Goal: Task Accomplishment & Management: Manage account settings

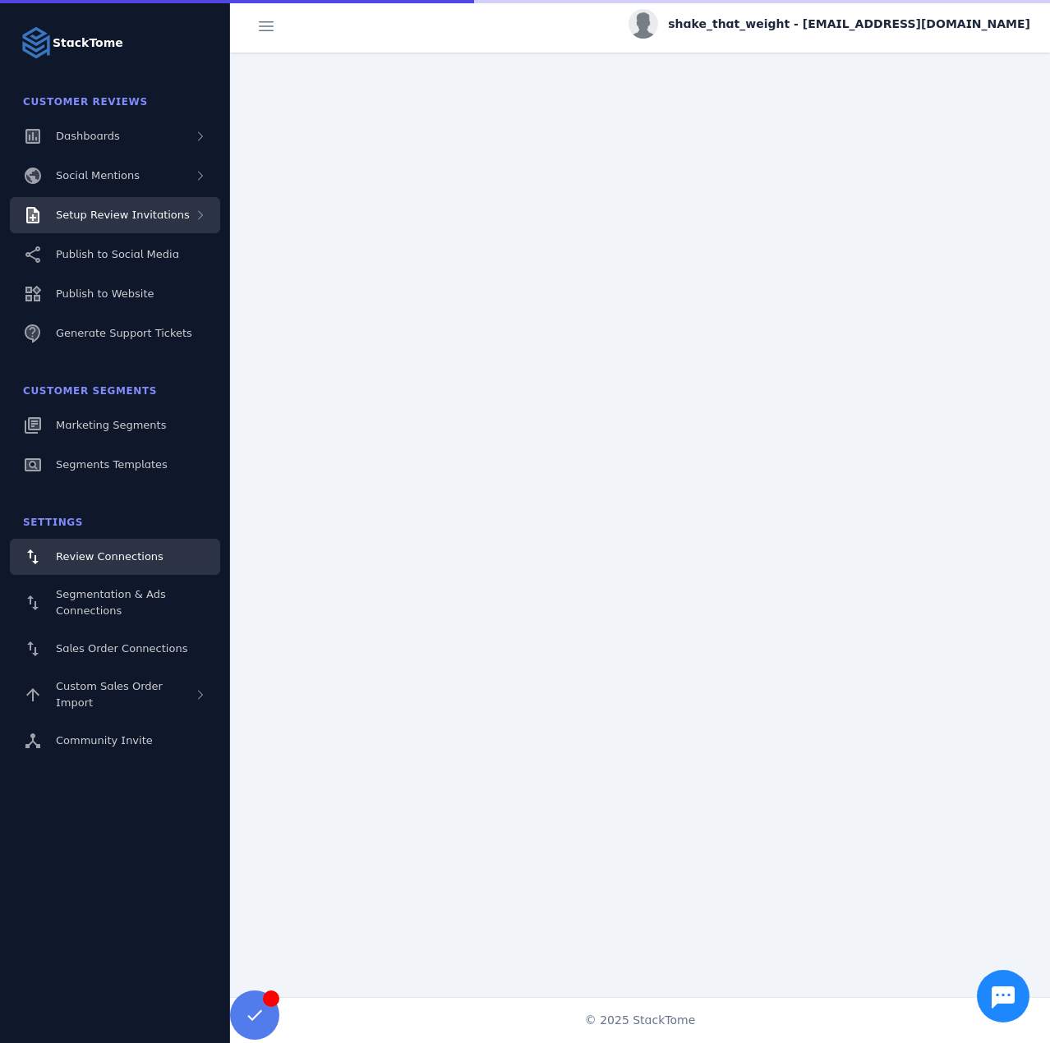
click at [120, 213] on span "Setup Review Invitations" at bounding box center [123, 215] width 134 height 12
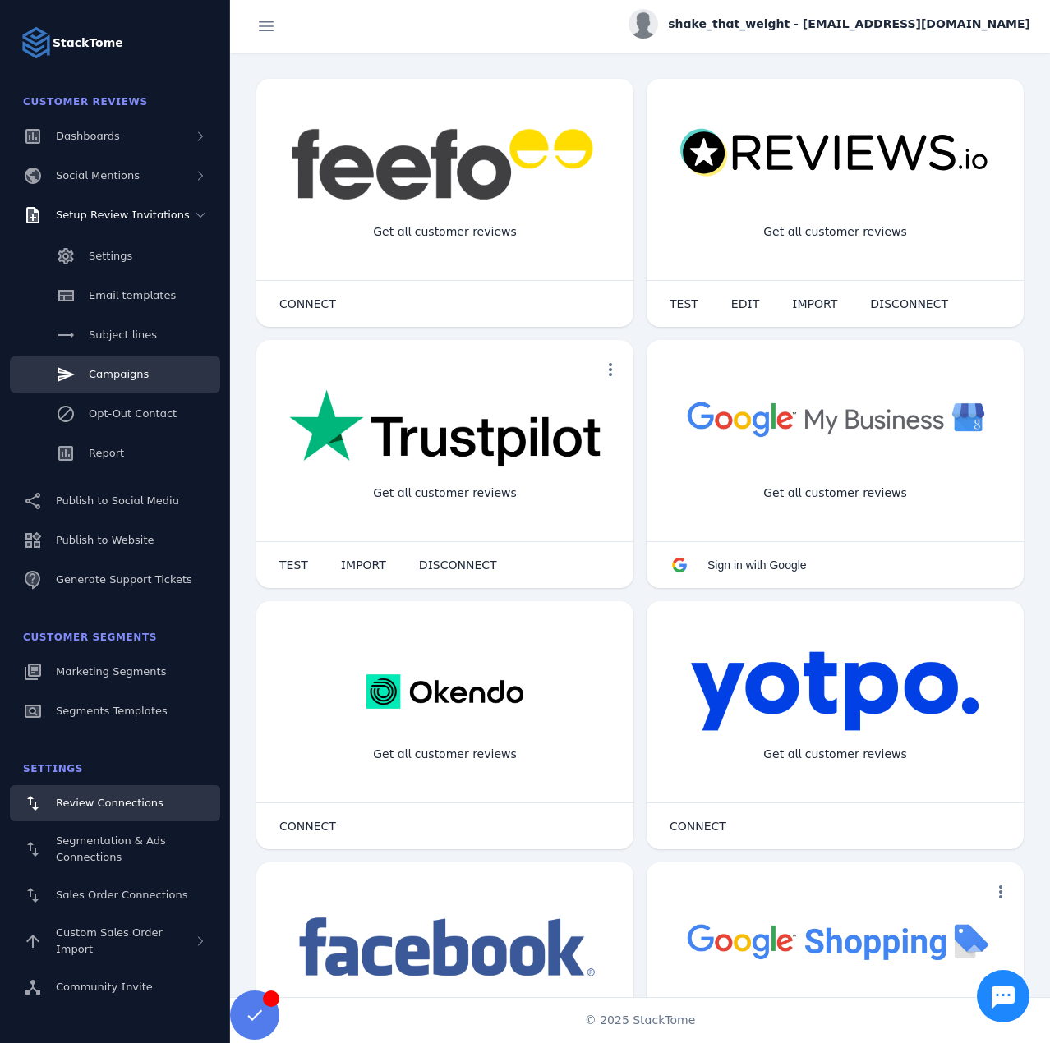
click at [141, 376] on span "Campaigns" at bounding box center [119, 374] width 60 height 12
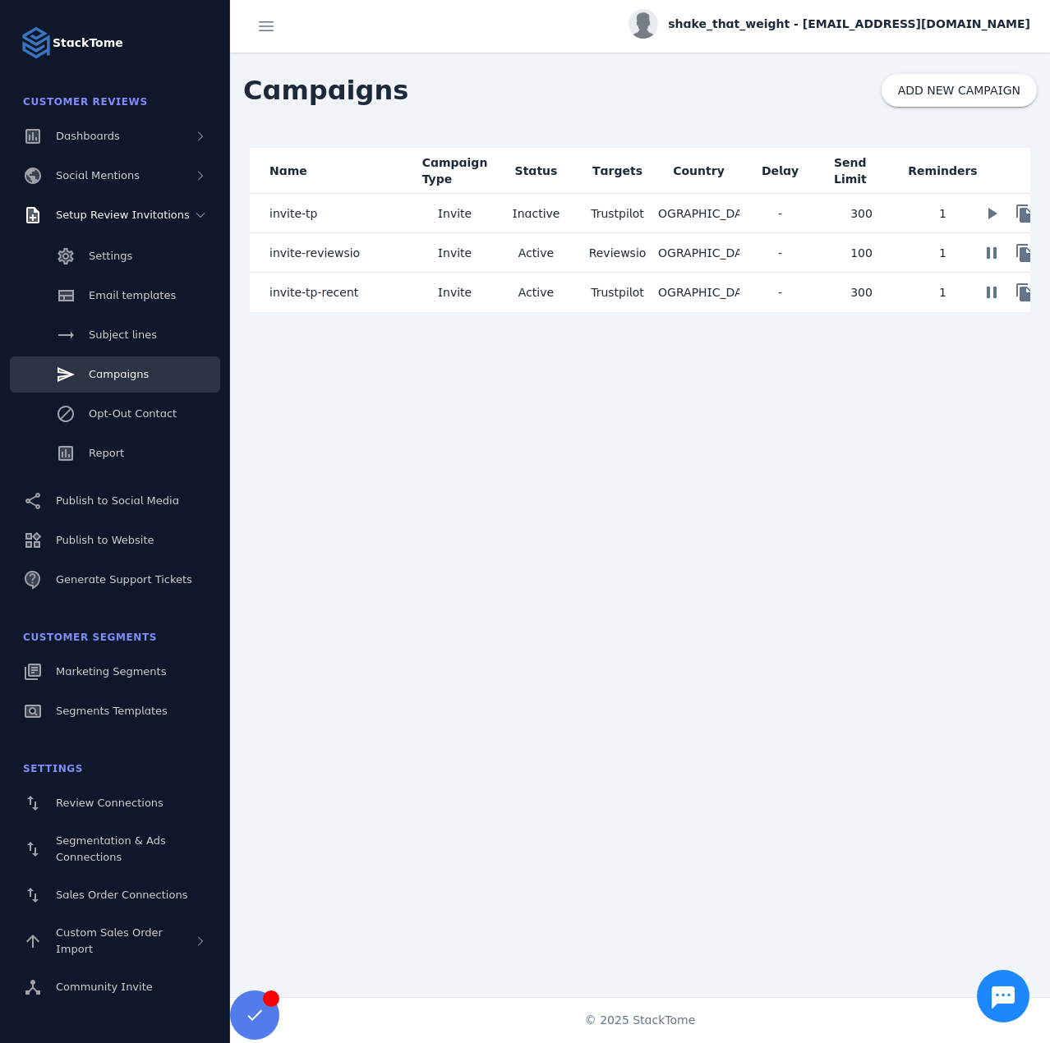
click at [403, 216] on mat-cell "invite-tp" at bounding box center [332, 213] width 164 height 39
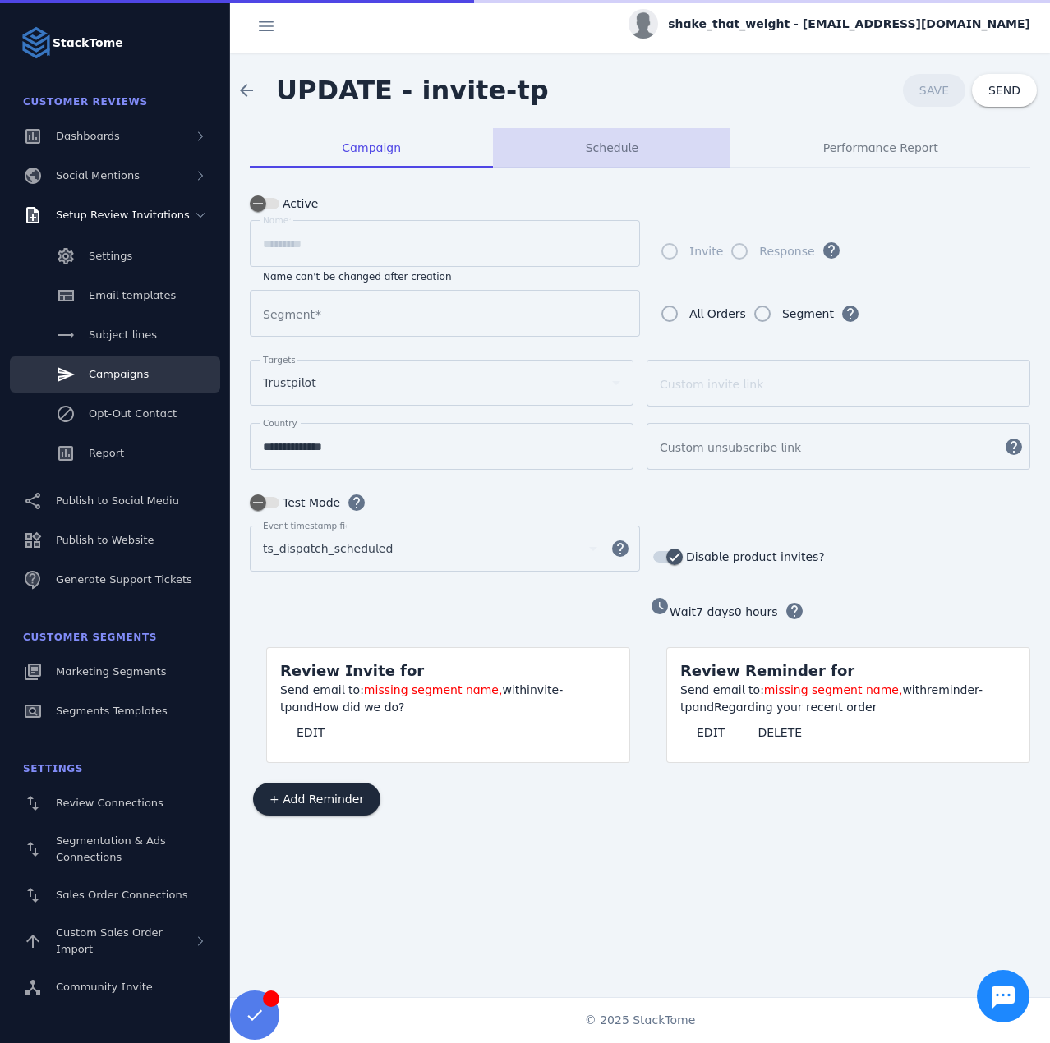
click at [622, 145] on span "Schedule" at bounding box center [612, 148] width 53 height 12
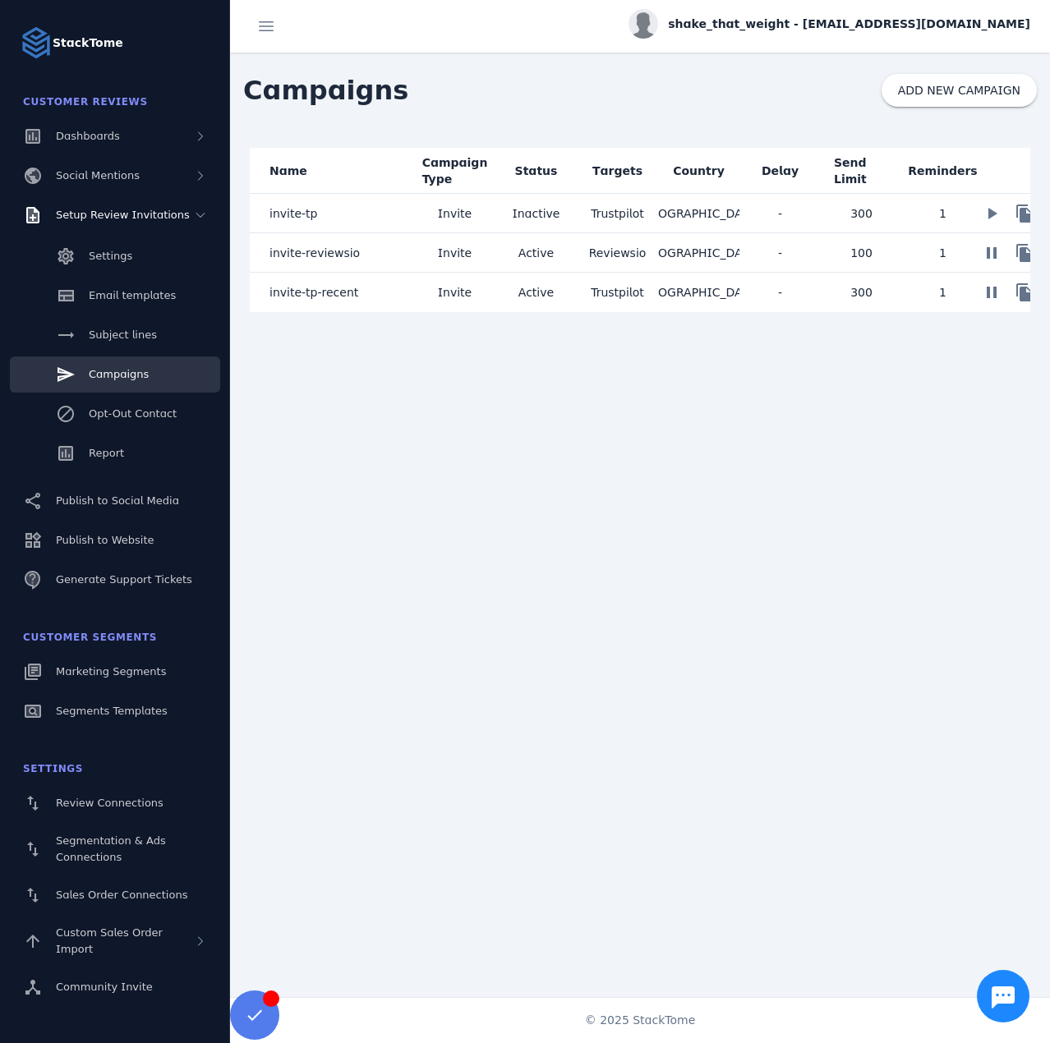
click at [409, 256] on mat-cell "invite-reviewsio" at bounding box center [332, 252] width 164 height 39
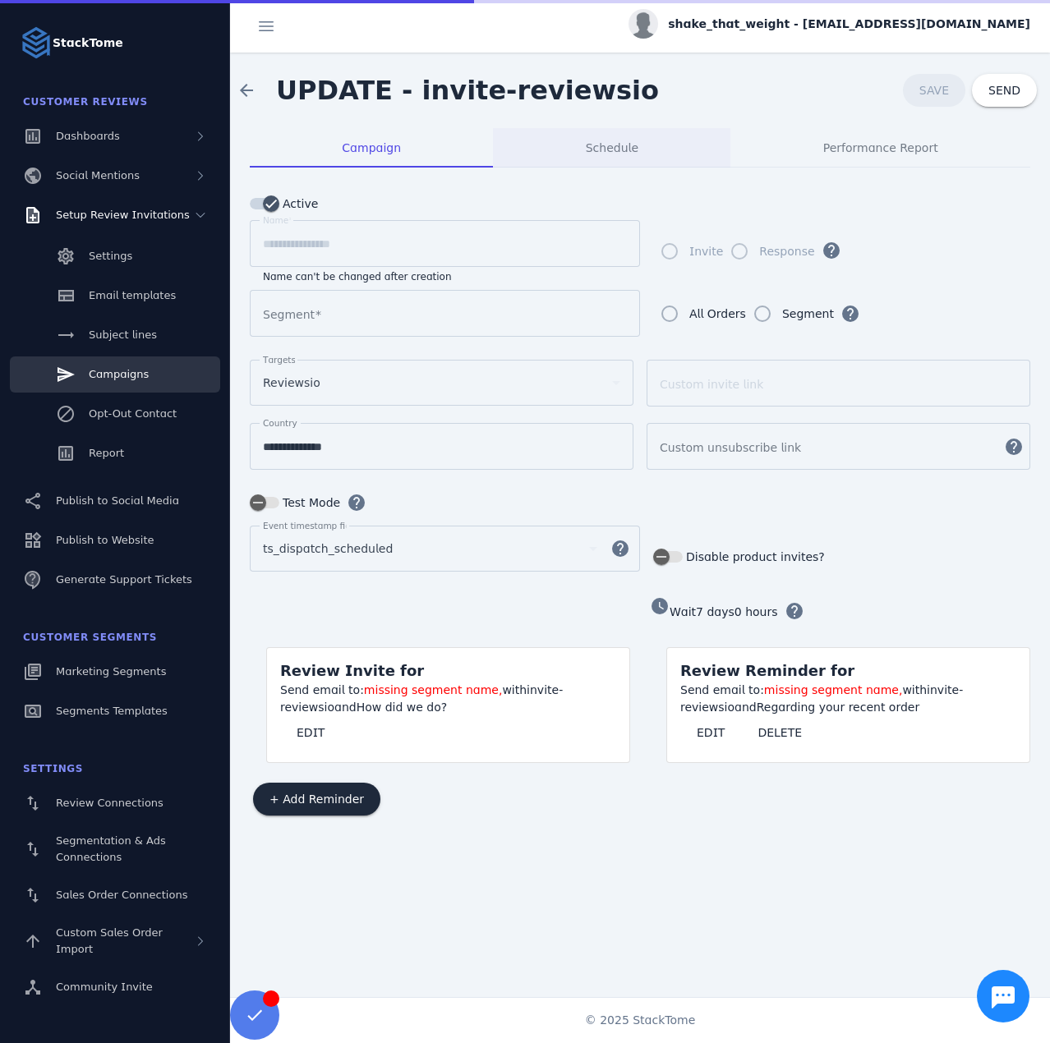
click at [573, 140] on div "Schedule" at bounding box center [611, 147] width 237 height 39
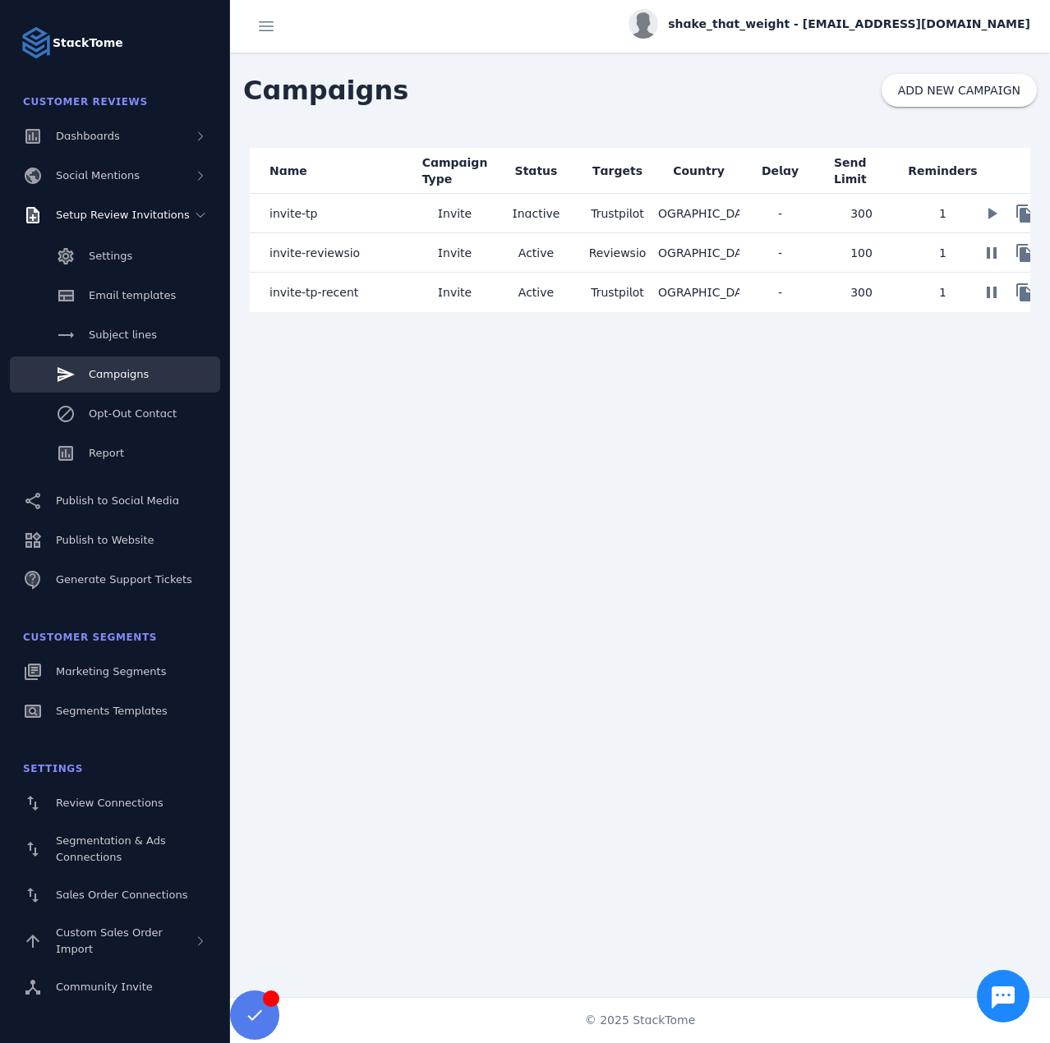
click at [392, 302] on mat-cell "invite-tp-recent" at bounding box center [332, 292] width 164 height 39
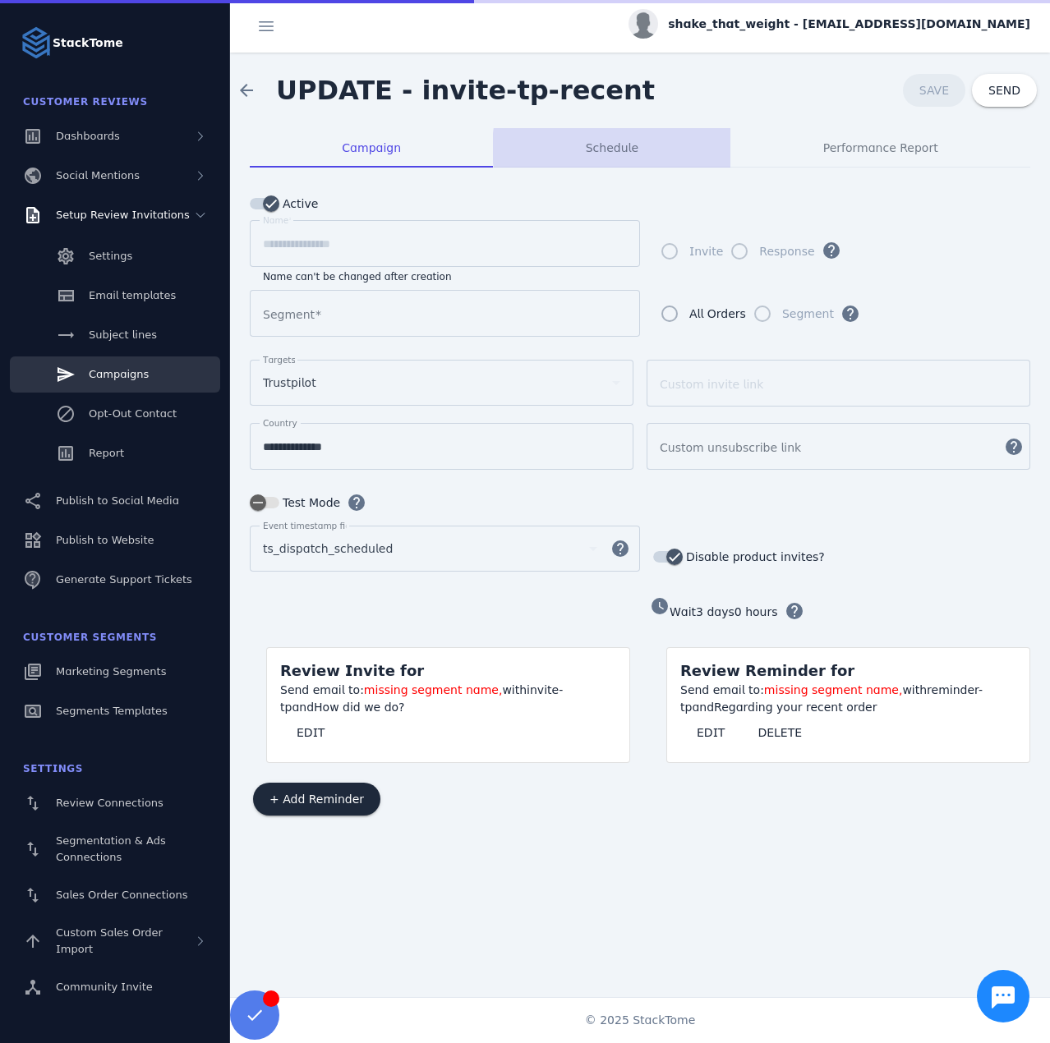
click at [623, 148] on span "Schedule" at bounding box center [612, 148] width 53 height 12
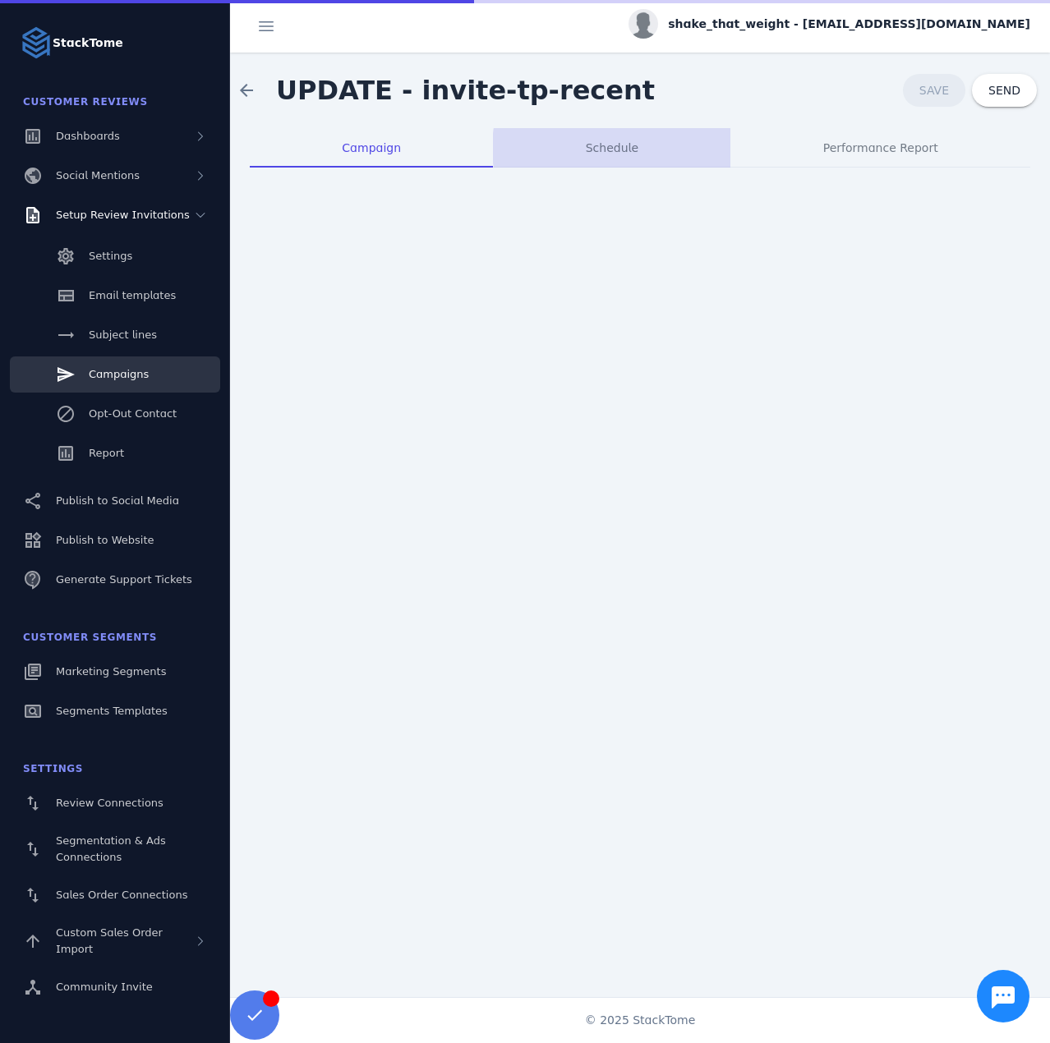
type input "**********"
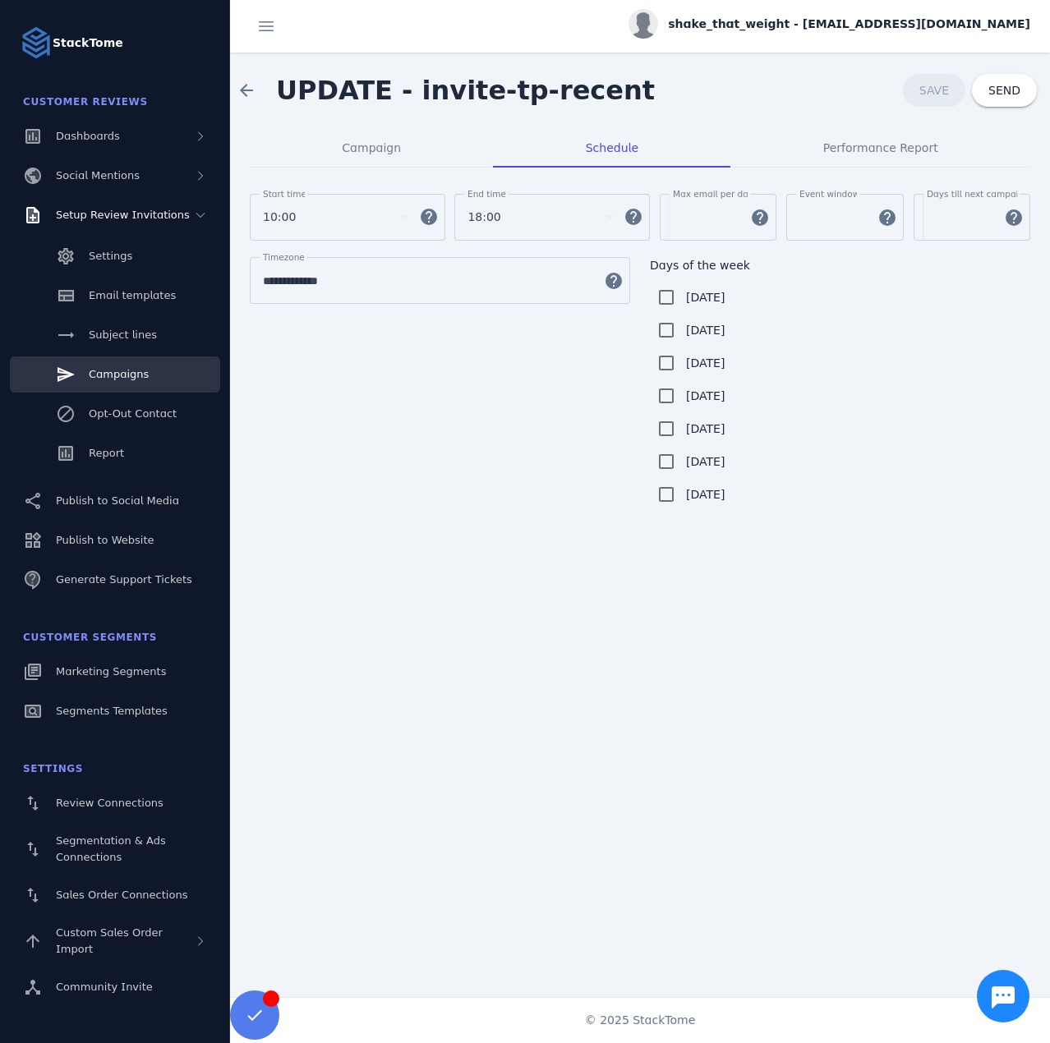
click at [888, 25] on span "shake_that_weight - [EMAIL_ADDRESS][DOMAIN_NAME]" at bounding box center [849, 24] width 362 height 17
click at [947, 157] on button "Sign out" at bounding box center [971, 158] width 118 height 39
